Goal: Complete application form

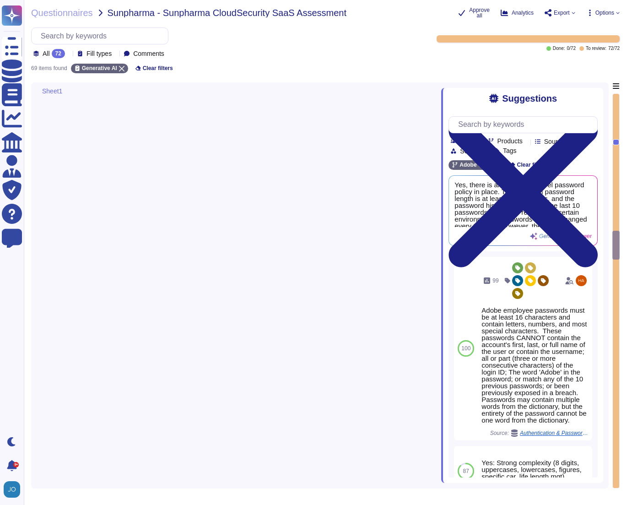
type textarea "The results of the penetration test reports are not fully shared with customers…"
type textarea "Internal audit results are confidential and not shared externally. However, thi…"
type textarea "Yes, we have the ability to logically segment customer data, ensuring that data…"
type textarea "Yes, Adobe conducts risk assessments associated with data governance requiremen…"
type textarea "Yes, Adobe requires a contractual agreement to be entered into with all vendors…"
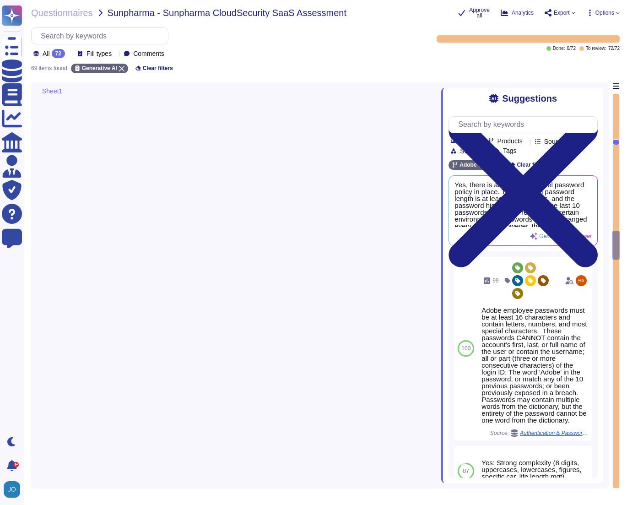
type textarea "Yes, we conduct role-specific security awareness and skills training tailored t…"
type textarea "Yes, all employees are required to sign various agreements, including a Non-Dis…"
type textarea "Yes, we provide a restructured document that outlines responsibilities based on…"
type textarea "Yes, customers have access to audit logs from the Admin Console, which allows t…"
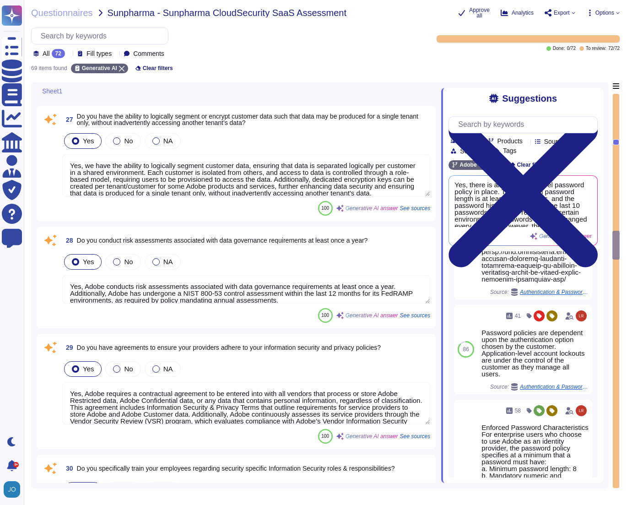
click at [378, 45] on div "All 72 Fill types Comments" at bounding box center [223, 42] width 385 height 31
